Goal: Information Seeking & Learning: Check status

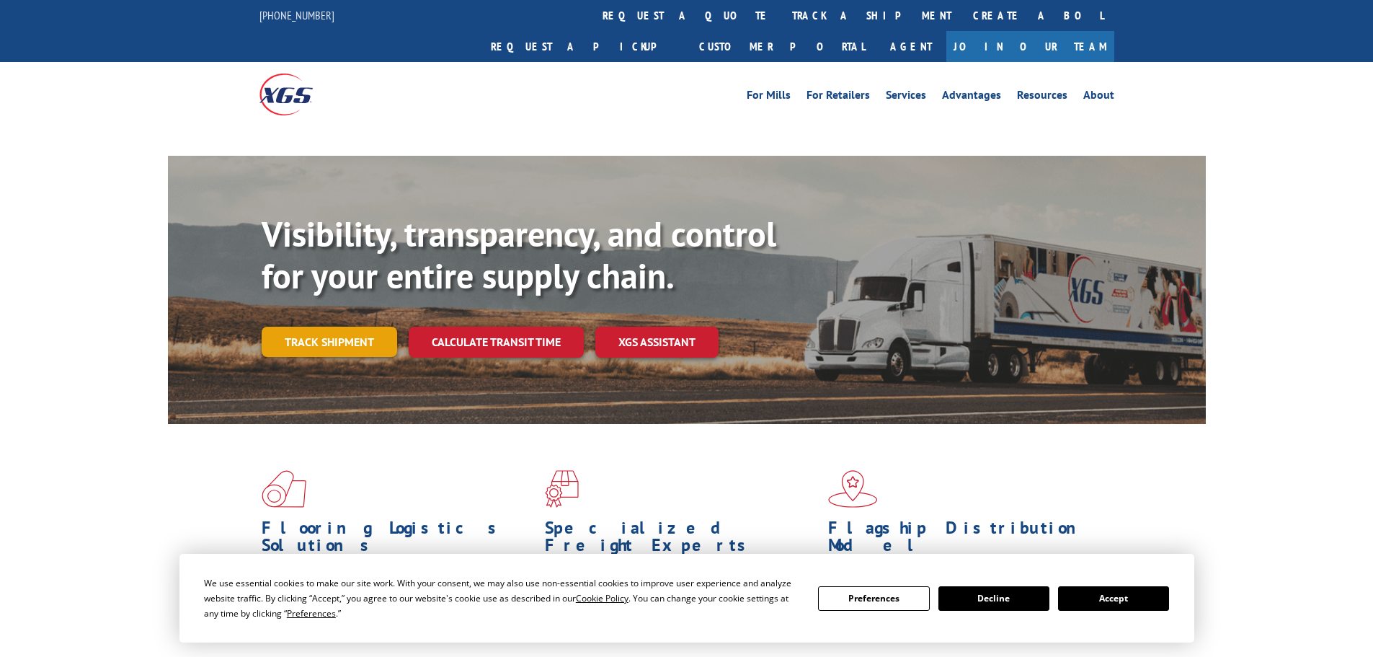
click at [342, 327] on link "Track shipment" at bounding box center [330, 342] width 136 height 30
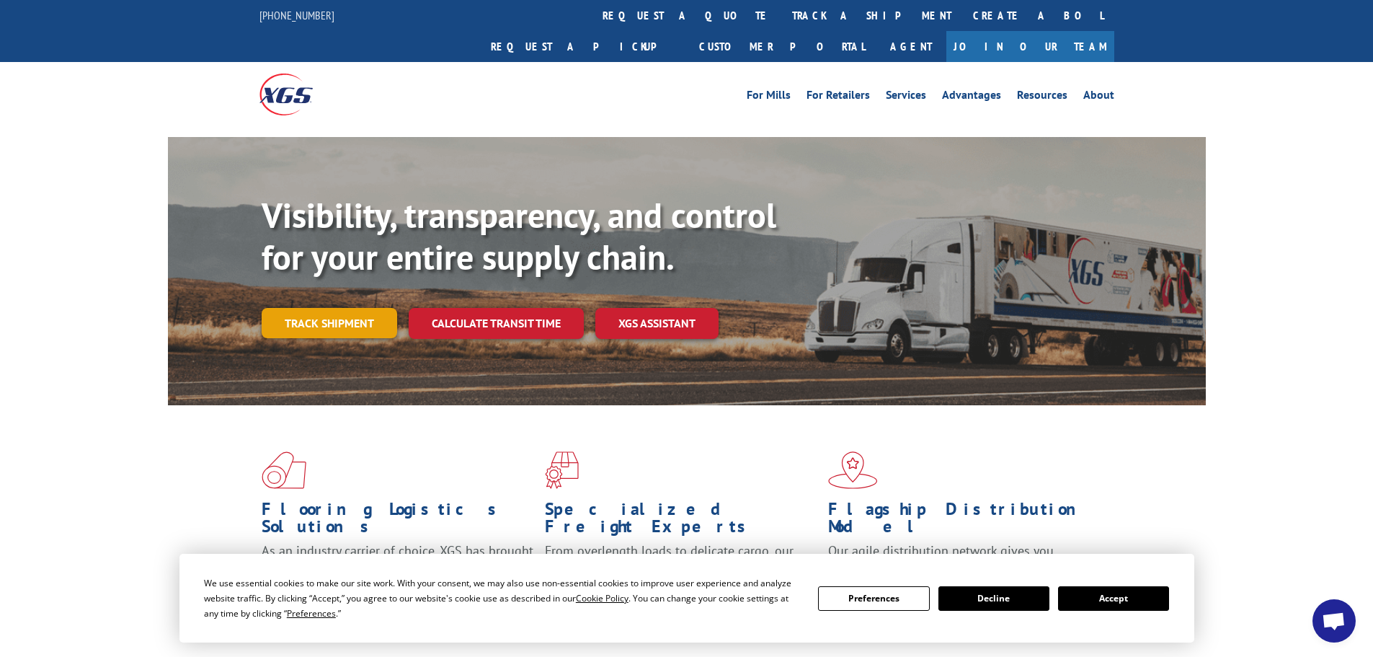
click at [329, 308] on link "Track shipment" at bounding box center [330, 323] width 136 height 30
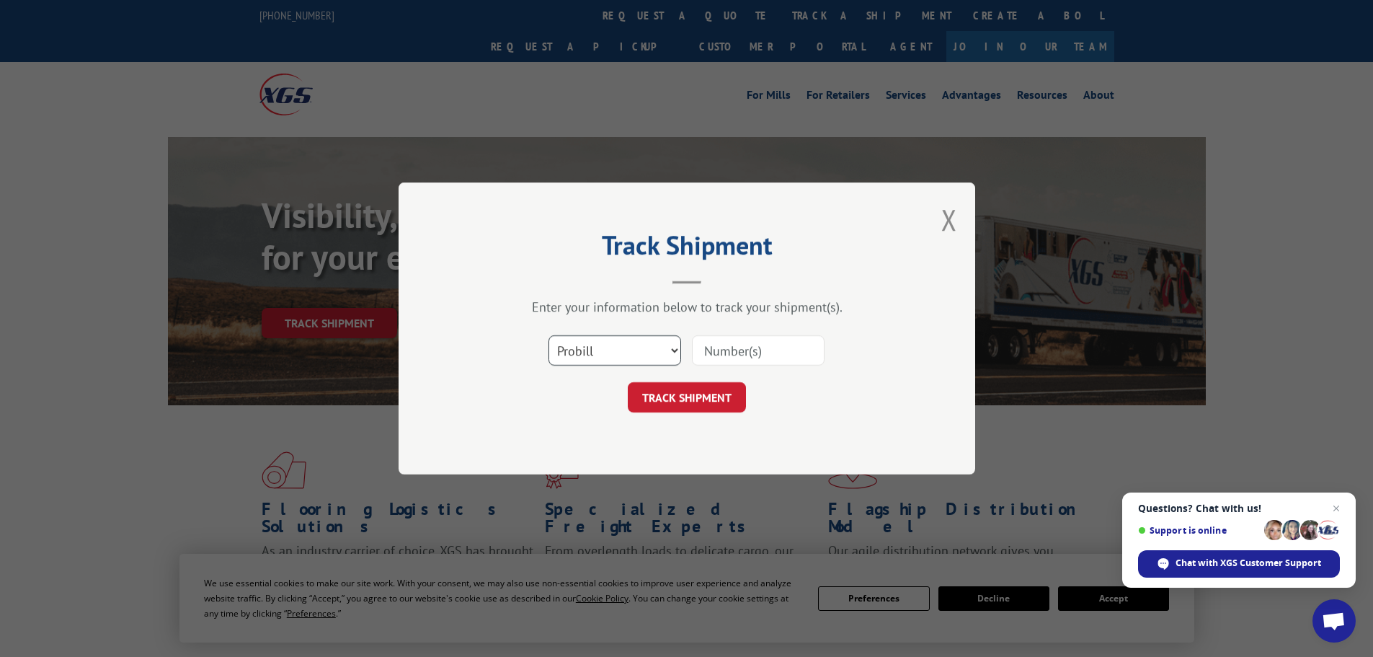
click at [582, 348] on select "Select category... Probill BOL PO" at bounding box center [615, 350] width 133 height 30
click at [549, 335] on select "Select category... Probill BOL PO" at bounding box center [615, 350] width 133 height 30
click at [699, 355] on input at bounding box center [758, 350] width 133 height 30
paste input "7080084"
type input "7080084"
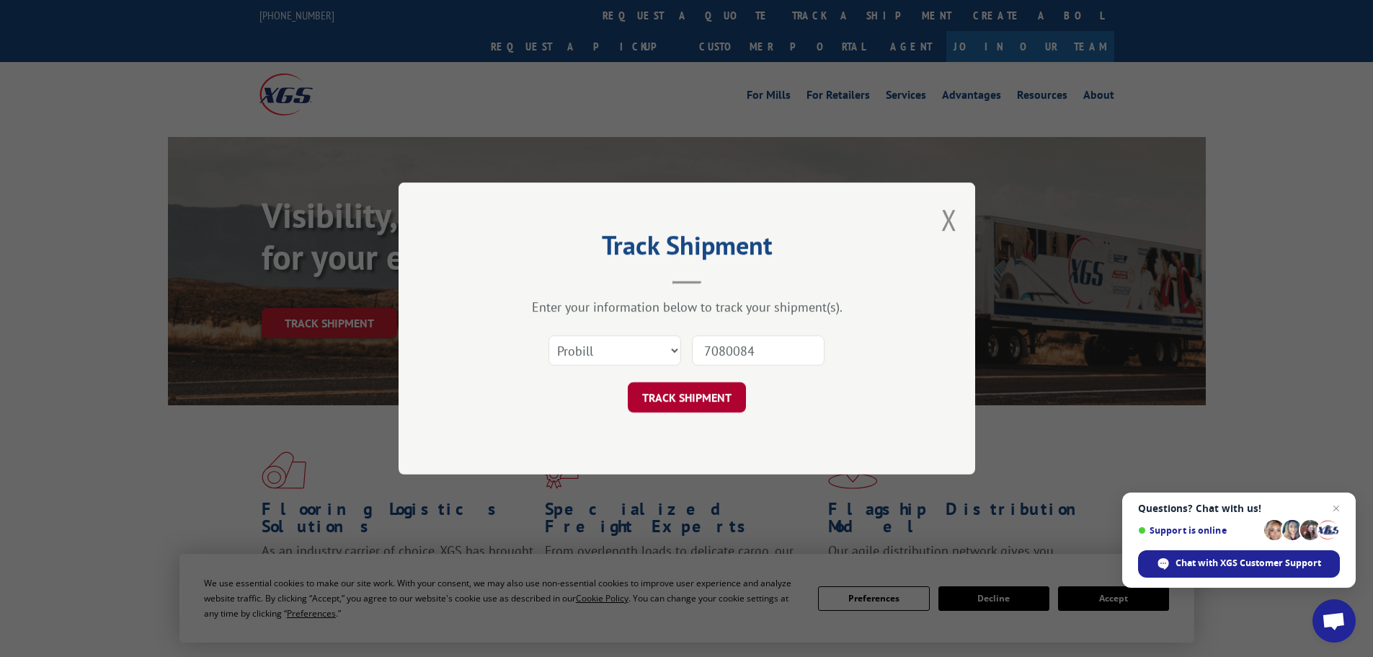
click at [706, 400] on button "TRACK SHIPMENT" at bounding box center [687, 397] width 118 height 30
